Goal: Transaction & Acquisition: Obtain resource

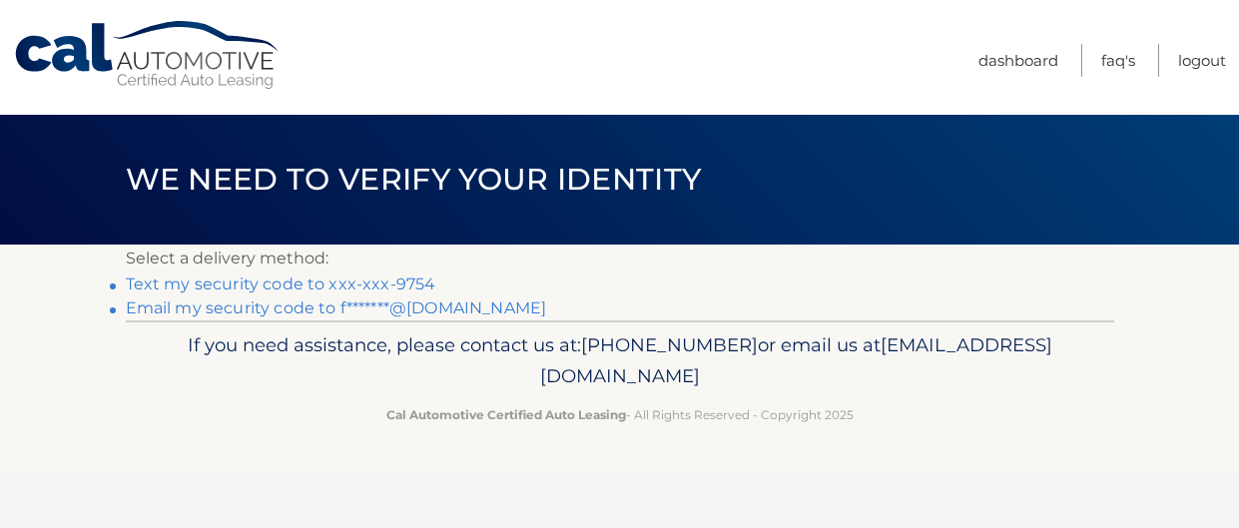
click at [330, 282] on link "Text my security code to xxx-xxx-9754" at bounding box center [281, 283] width 310 height 19
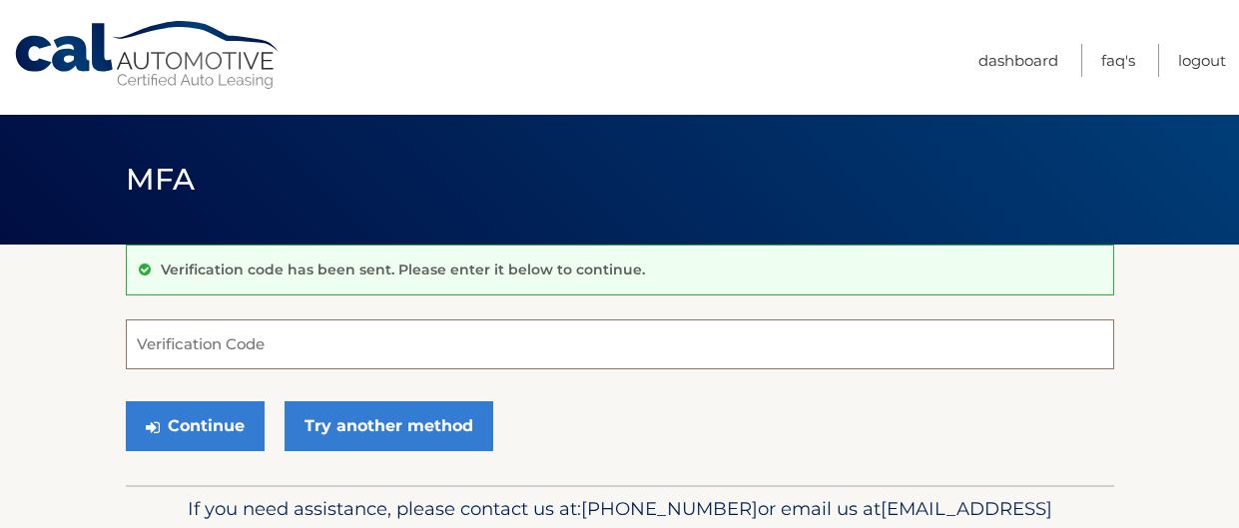
click at [328, 340] on input "Verification Code" at bounding box center [620, 344] width 988 height 50
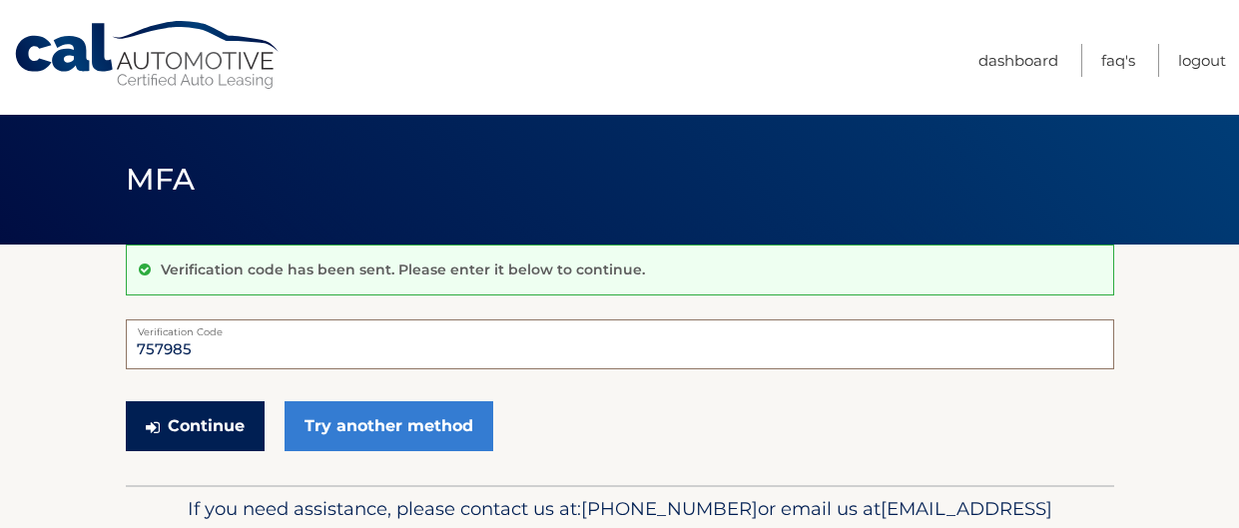
type input "757985"
click at [162, 424] on button "Continue" at bounding box center [195, 426] width 139 height 50
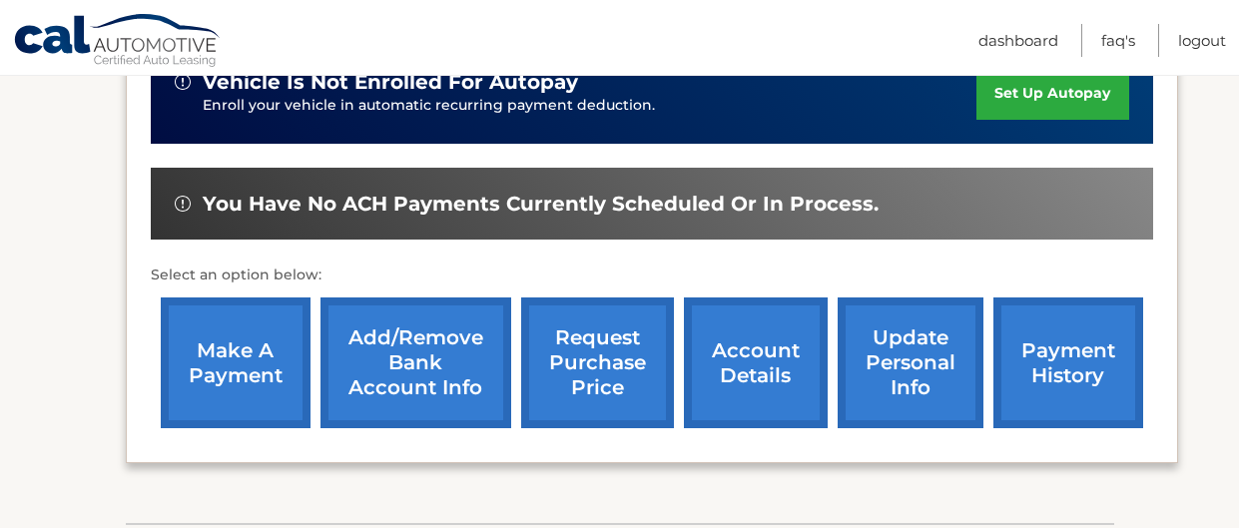
scroll to position [536, 0]
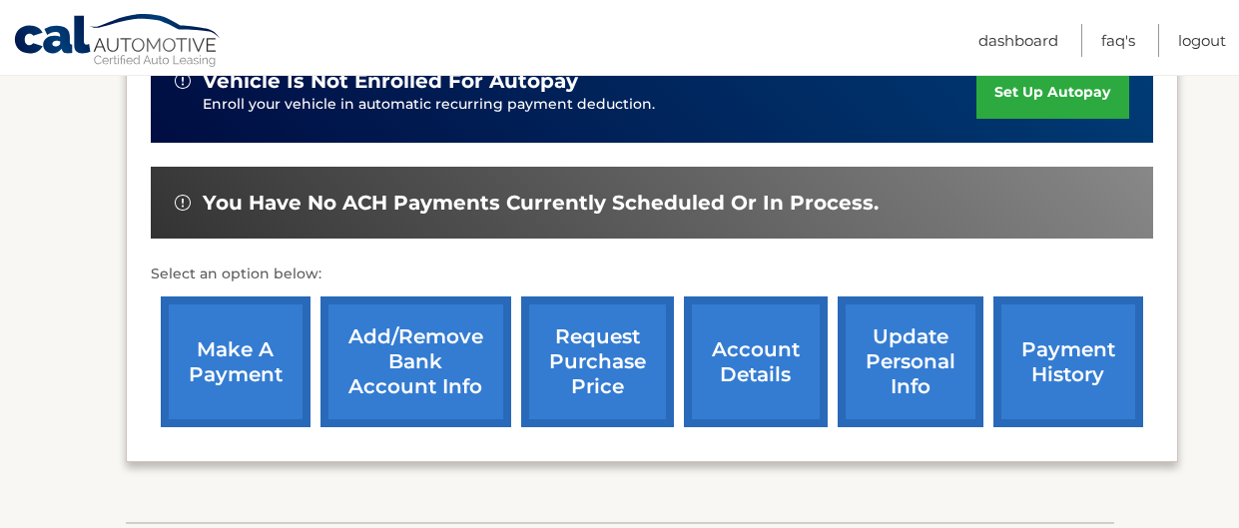
click at [729, 351] on link "account details" at bounding box center [756, 361] width 144 height 131
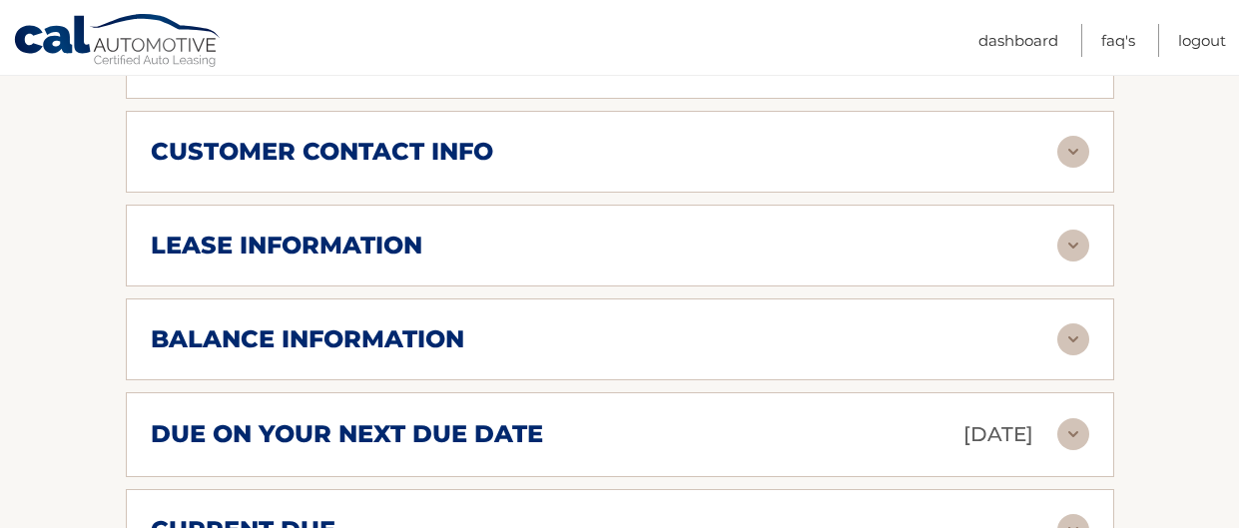
scroll to position [1059, 0]
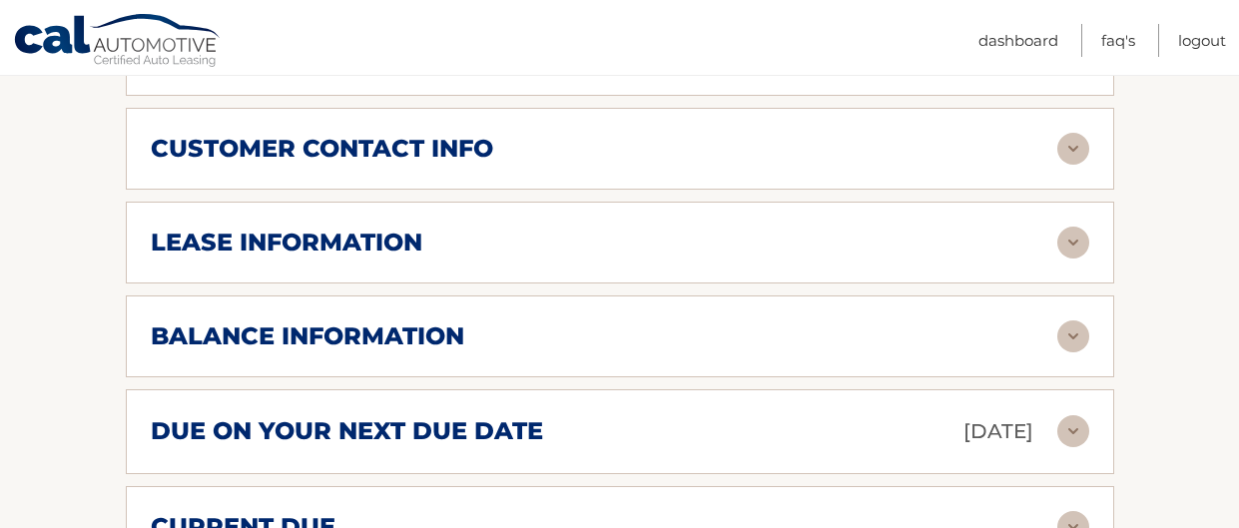
click at [1075, 320] on img at bounding box center [1073, 336] width 32 height 32
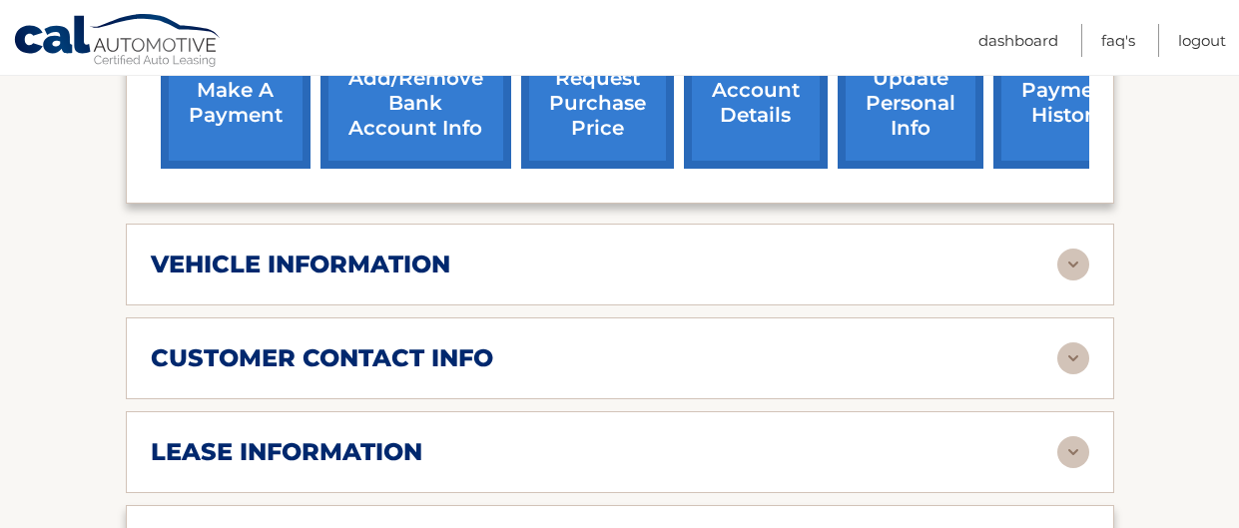
scroll to position [844, 0]
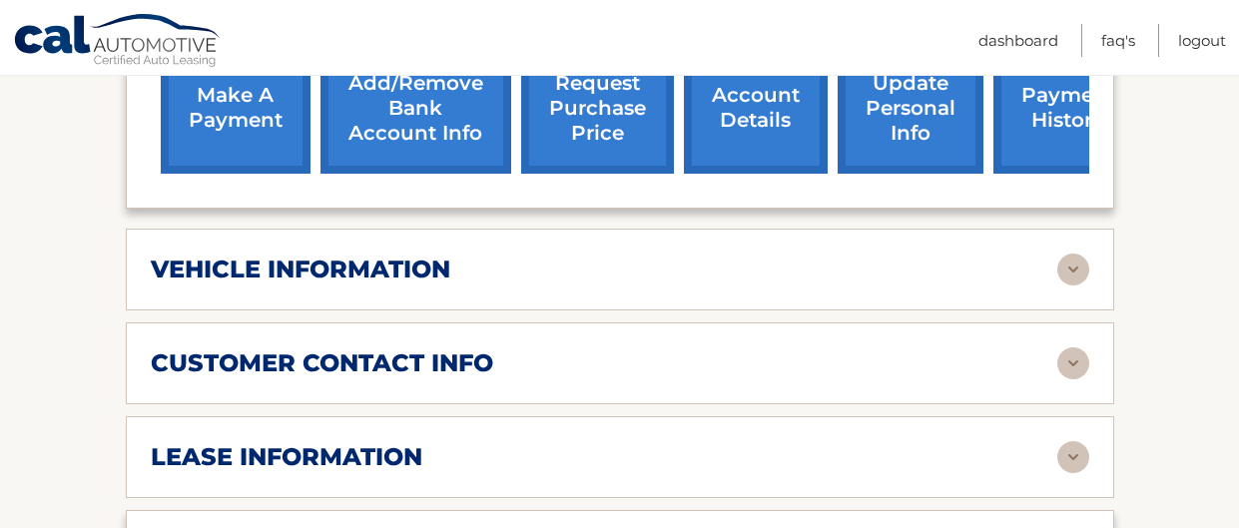
click at [1063, 254] on img at bounding box center [1073, 270] width 32 height 32
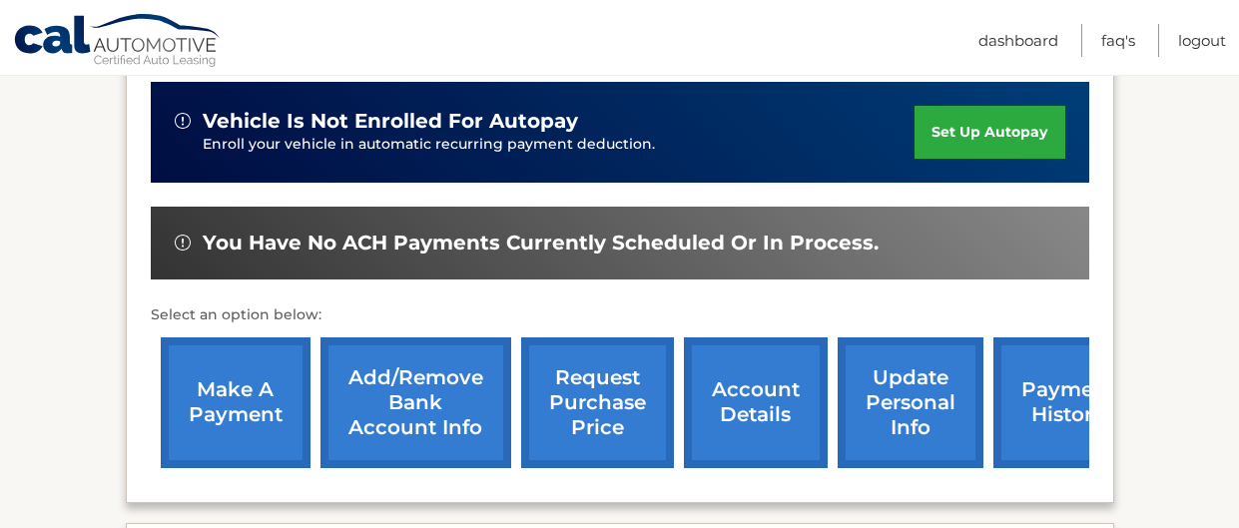
scroll to position [551, 0]
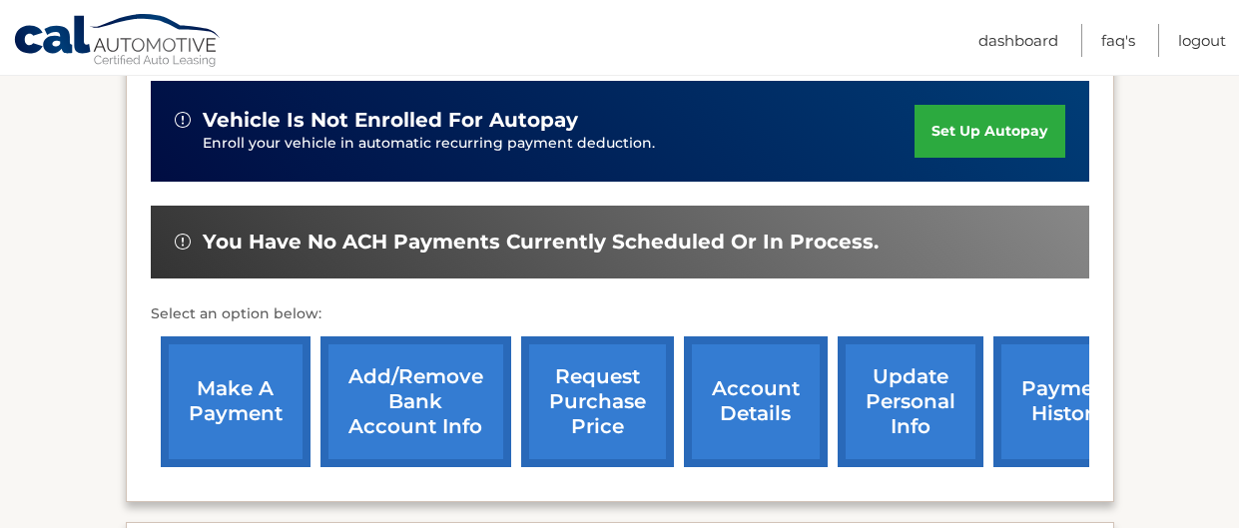
click at [589, 359] on link "request purchase price" at bounding box center [597, 401] width 153 height 131
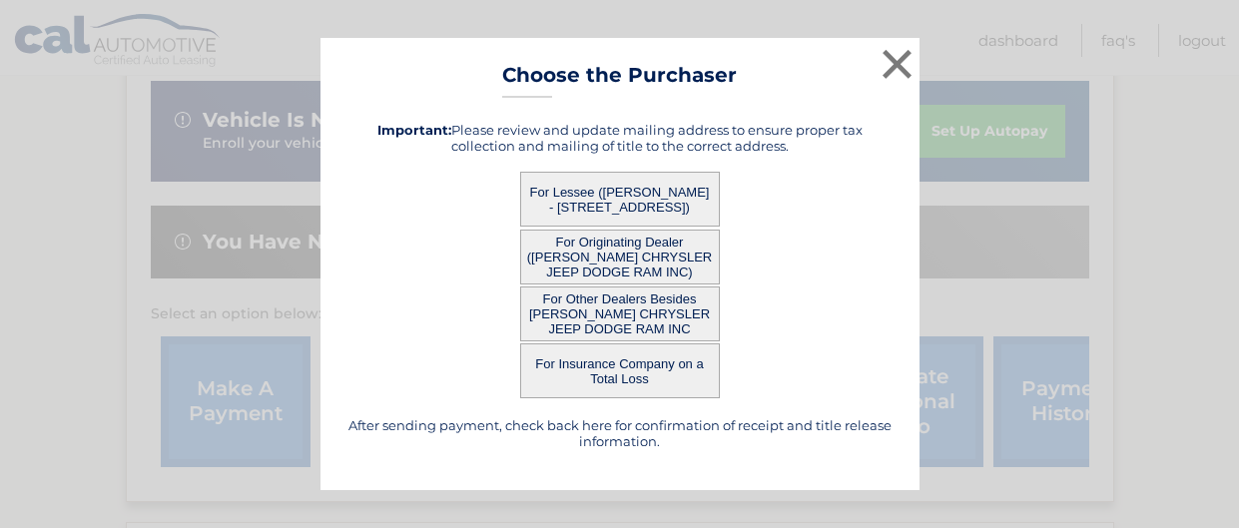
click at [650, 190] on button "For Lessee ([PERSON_NAME] - [STREET_ADDRESS])" at bounding box center [620, 199] width 200 height 55
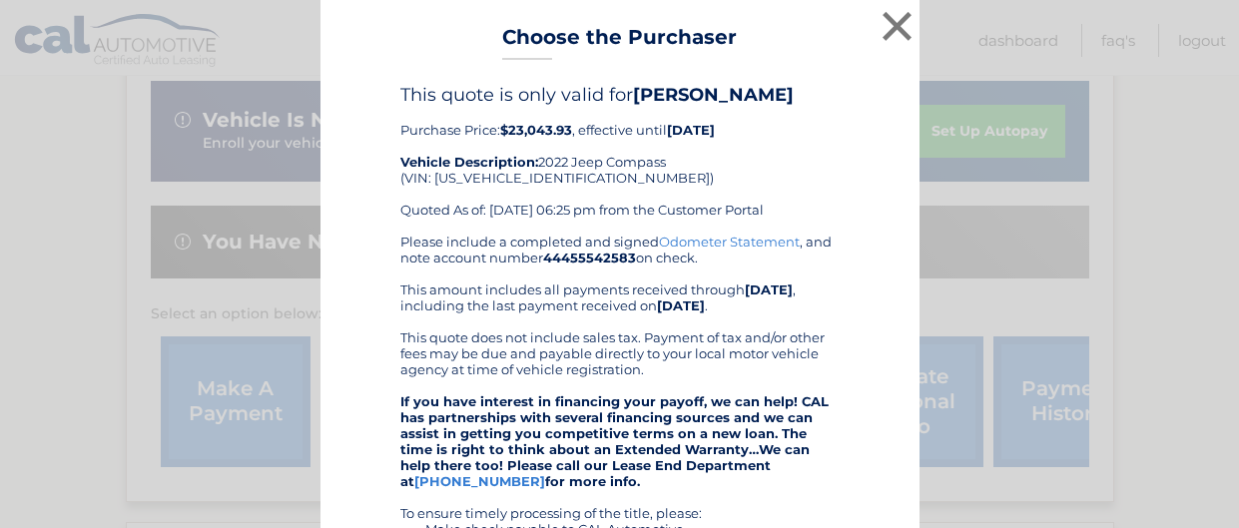
click at [620, 201] on div "× Choose the Purchaser Go back to menu After sending payment, check back here f…" at bounding box center [619, 475] width 599 height 951
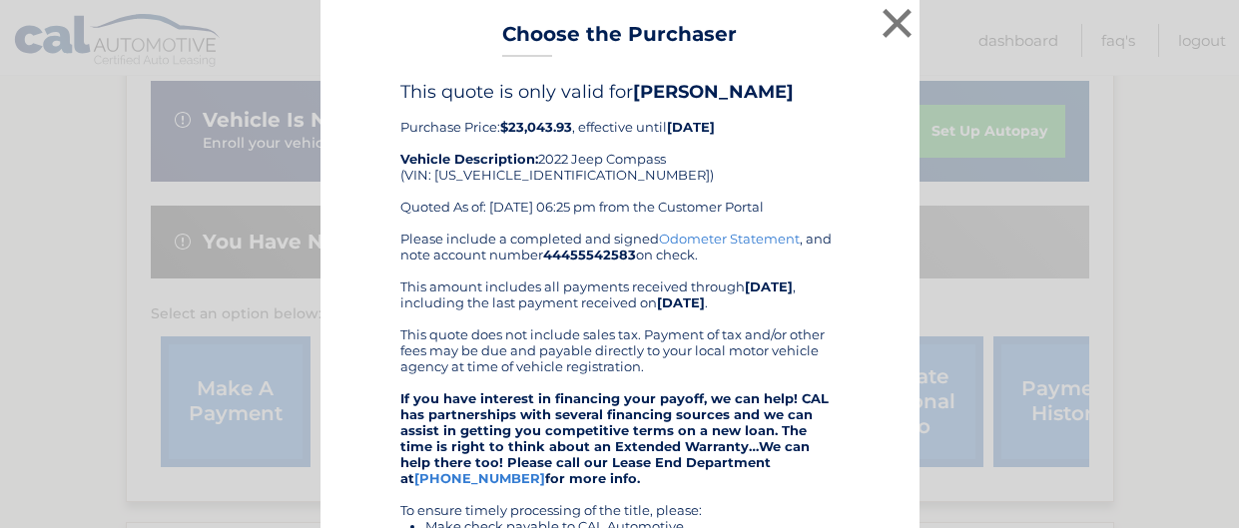
scroll to position [6, 0]
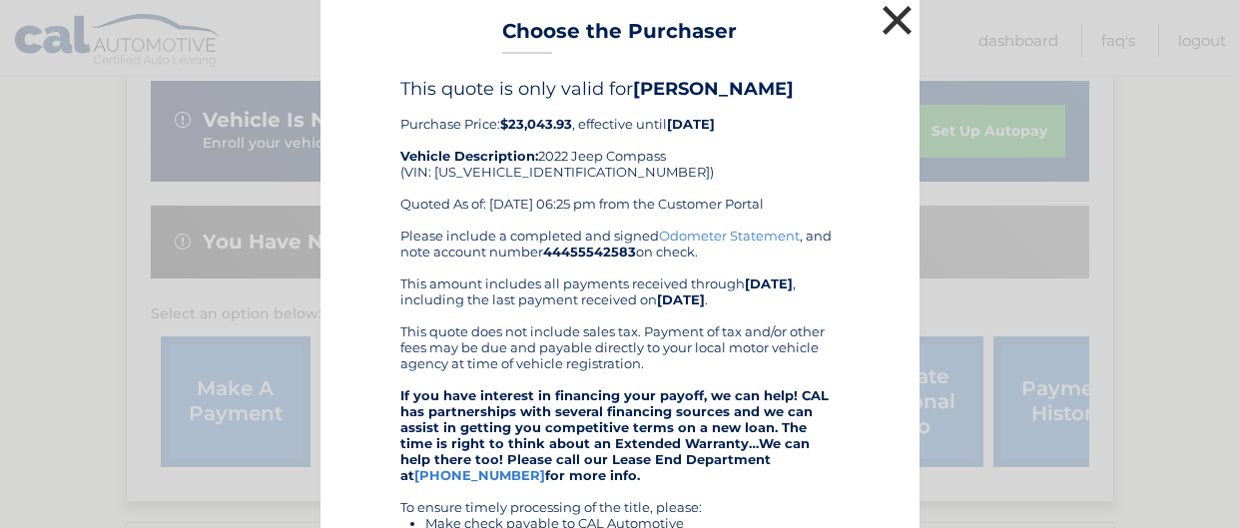
click at [896, 22] on button "×" at bounding box center [897, 20] width 40 height 40
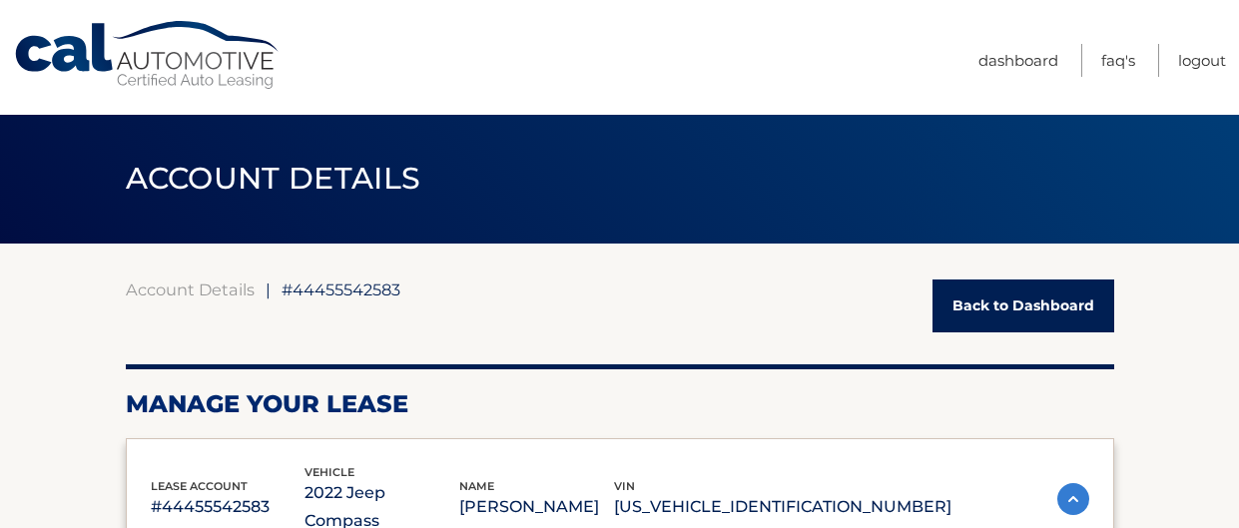
scroll to position [2, 0]
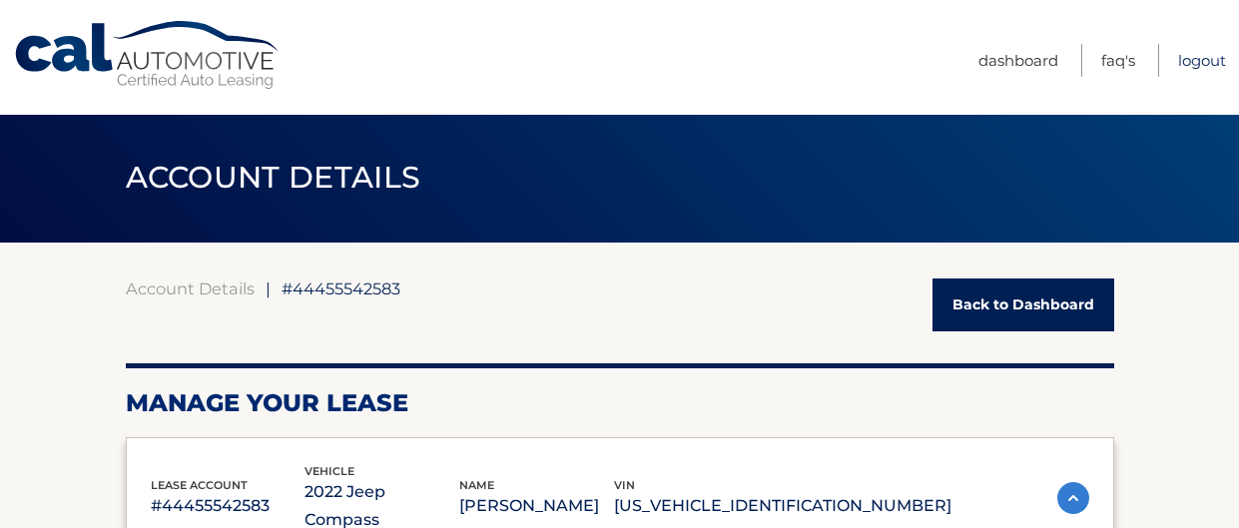
click at [1189, 65] on link "Logout" at bounding box center [1202, 60] width 48 height 33
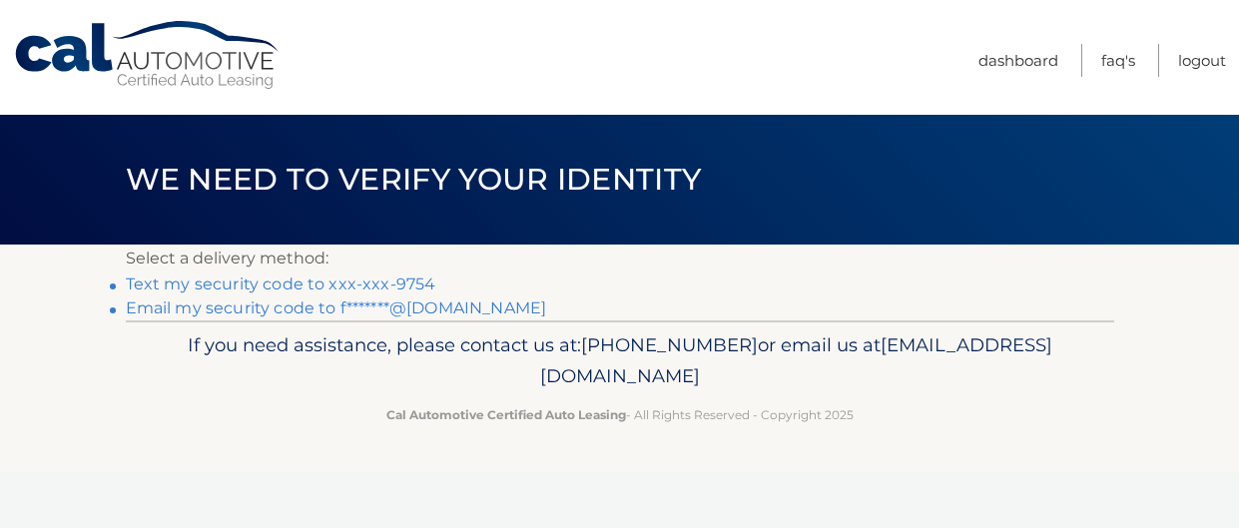
click at [401, 281] on link "Text my security code to xxx-xxx-9754" at bounding box center [281, 283] width 310 height 19
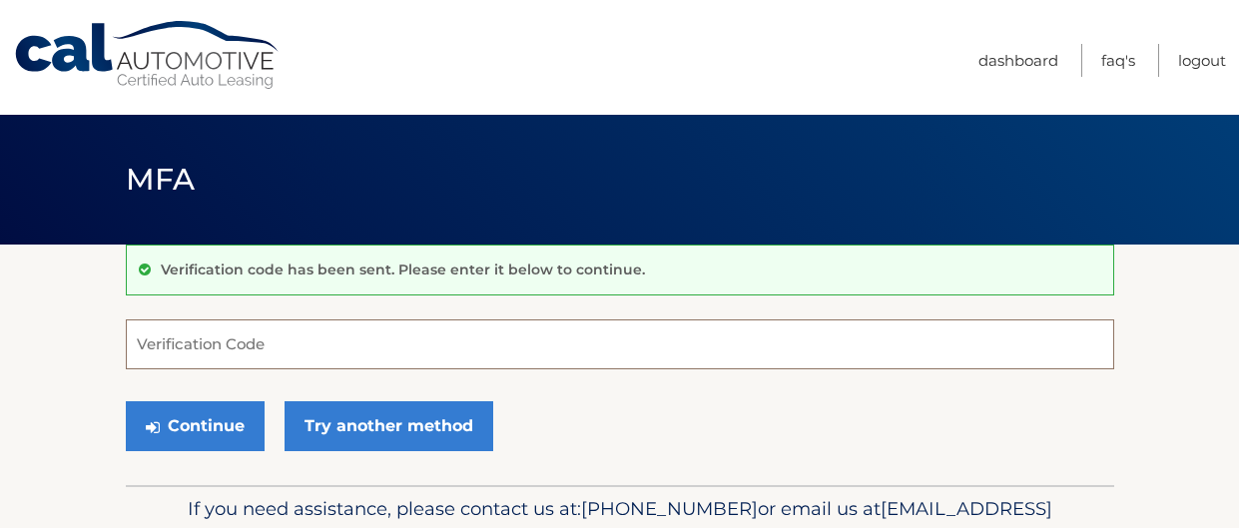
click at [366, 344] on input "Verification Code" at bounding box center [620, 344] width 988 height 50
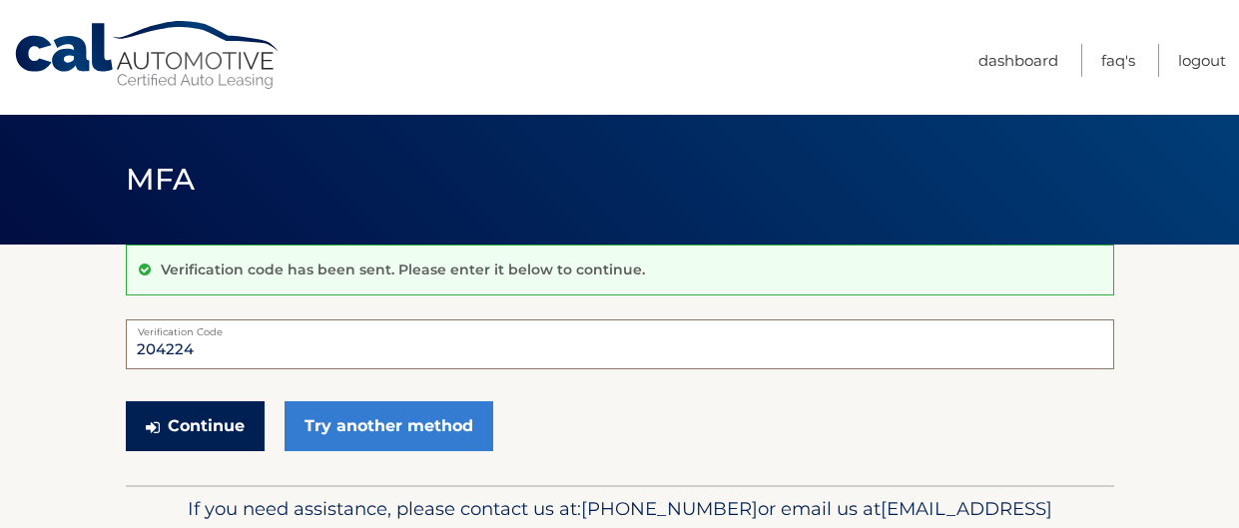
type input "204224"
click at [250, 442] on button "Continue" at bounding box center [195, 426] width 139 height 50
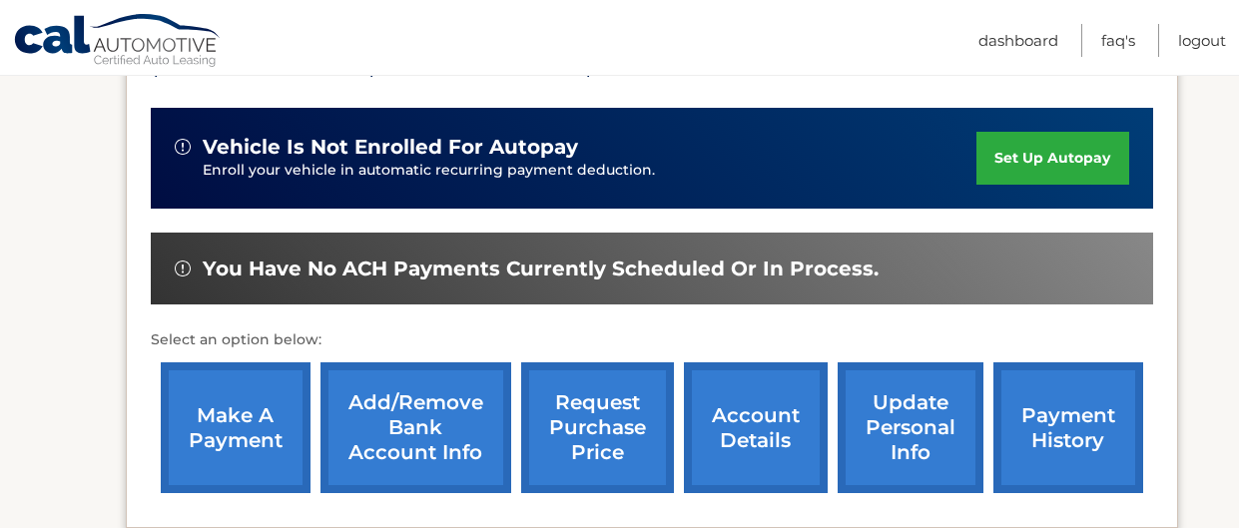
scroll to position [476, 0]
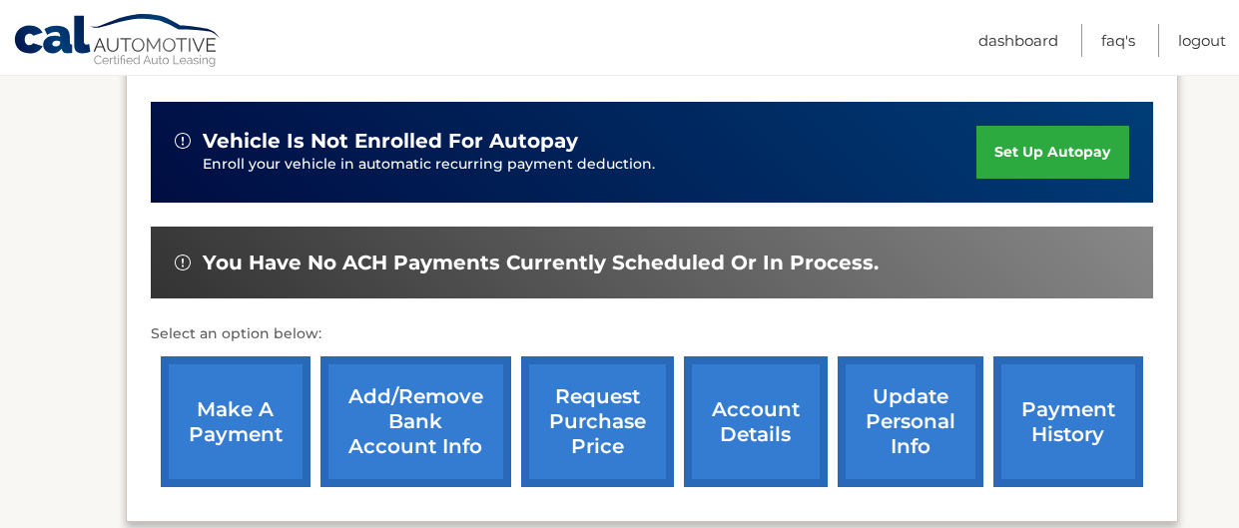
click at [605, 420] on link "request purchase price" at bounding box center [597, 421] width 153 height 131
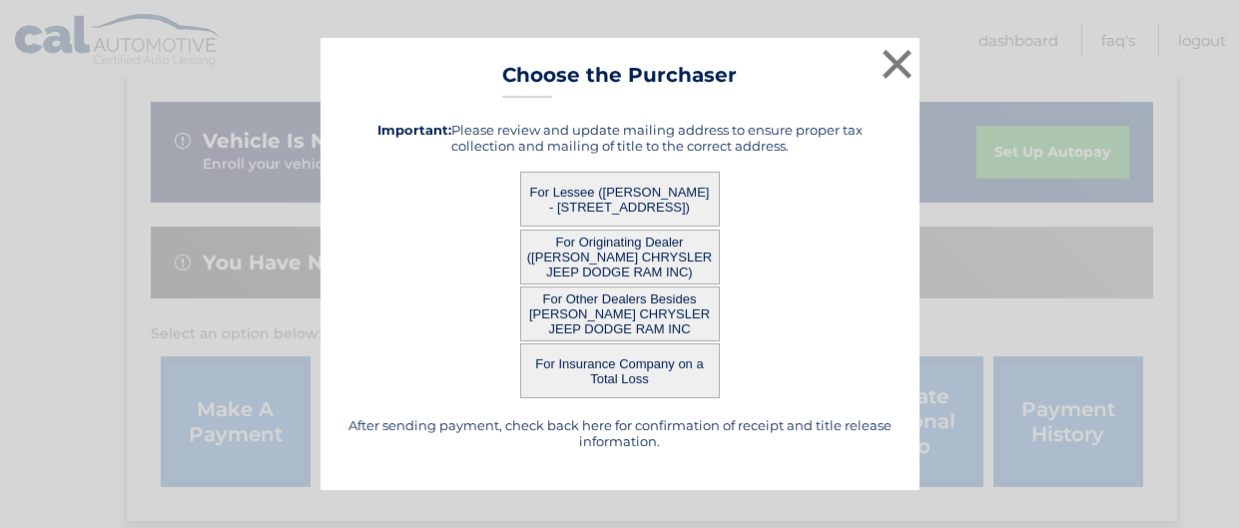
click at [597, 260] on button "For Originating Dealer ([PERSON_NAME] CHRYSLER JEEP DODGE RAM INC)" at bounding box center [620, 257] width 200 height 55
click at [655, 248] on button "For Originating Dealer ([PERSON_NAME] CHRYSLER JEEP DODGE RAM INC)" at bounding box center [620, 257] width 200 height 55
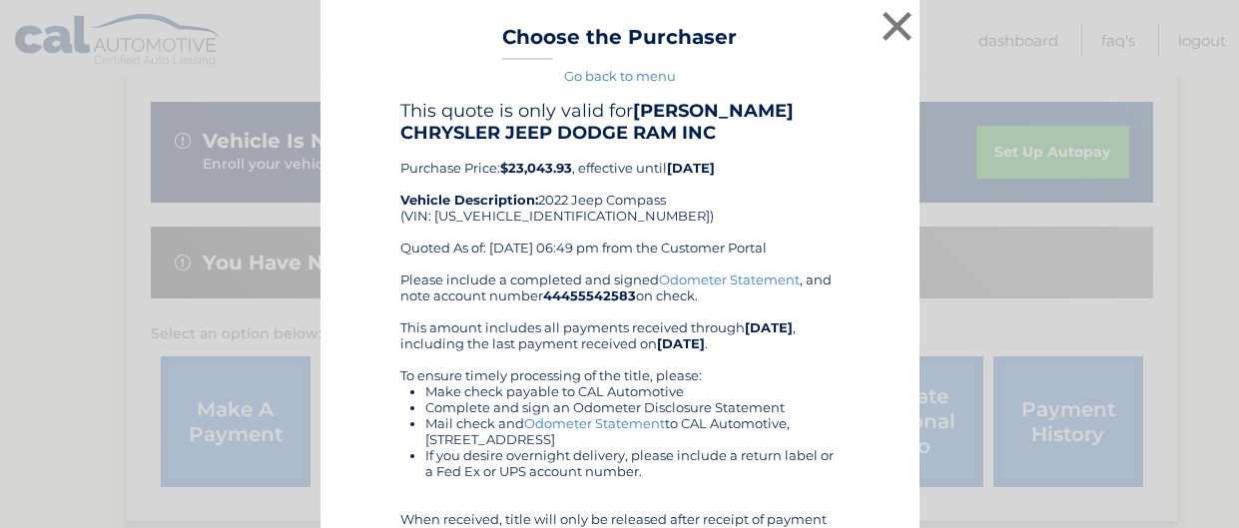
scroll to position [2, 0]
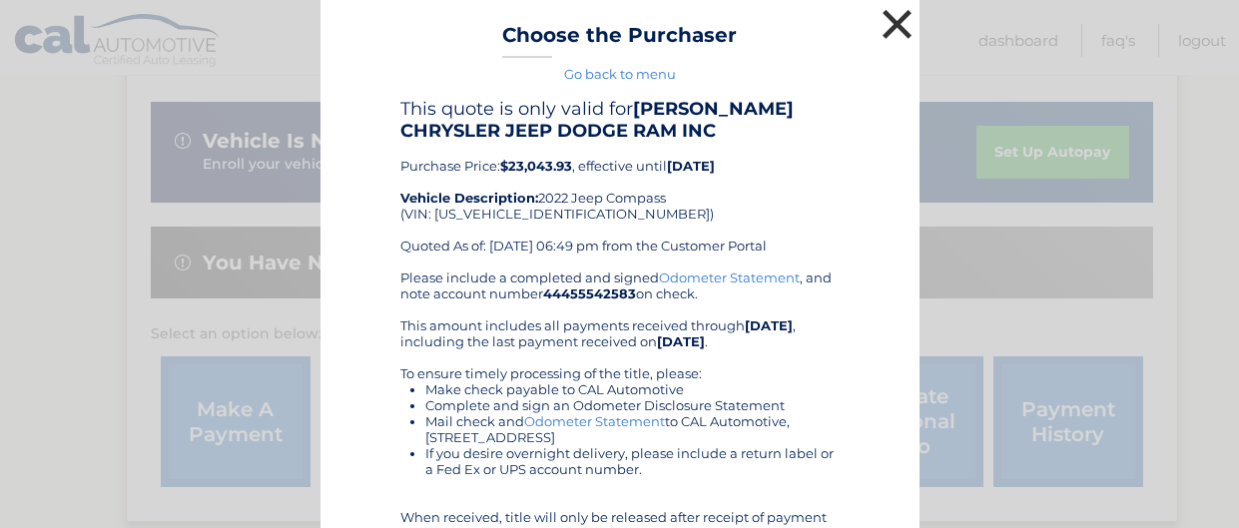
click at [896, 25] on button "×" at bounding box center [897, 24] width 40 height 40
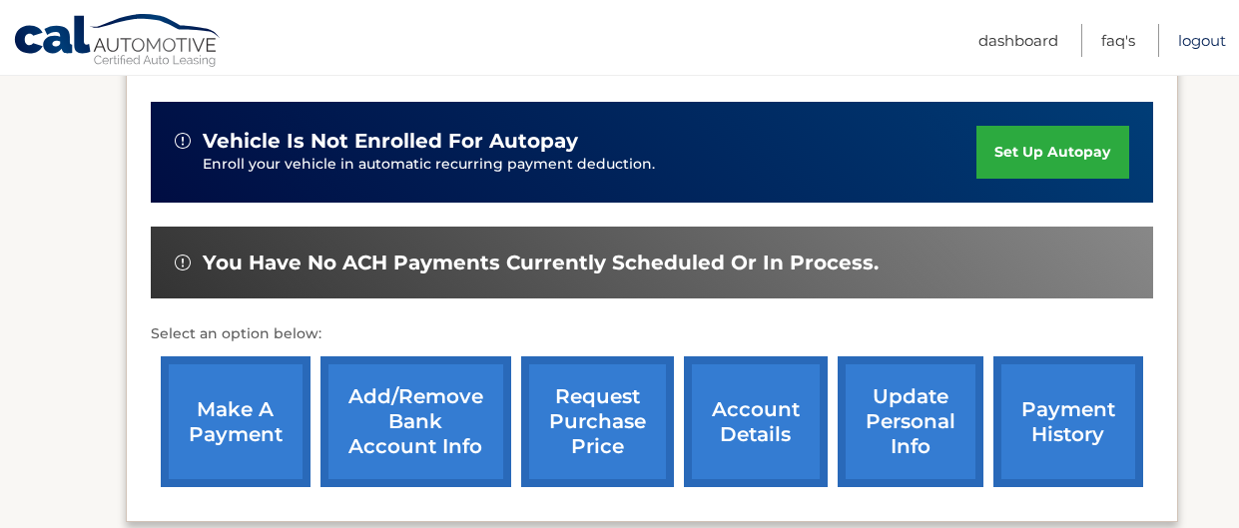
click at [1183, 41] on link "Logout" at bounding box center [1202, 40] width 48 height 33
